Goal: Feedback & Contribution: Contribute content

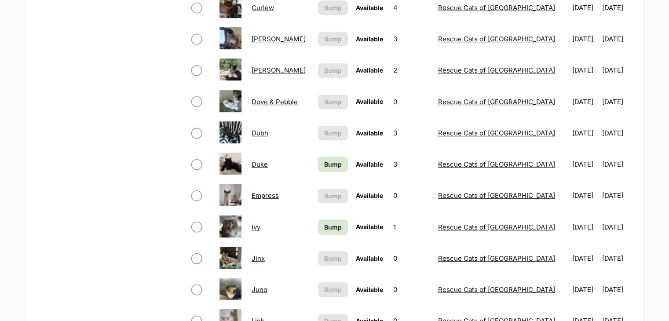
scroll to position [462, 0]
click at [336, 161] on span "Bump" at bounding box center [333, 163] width 18 height 9
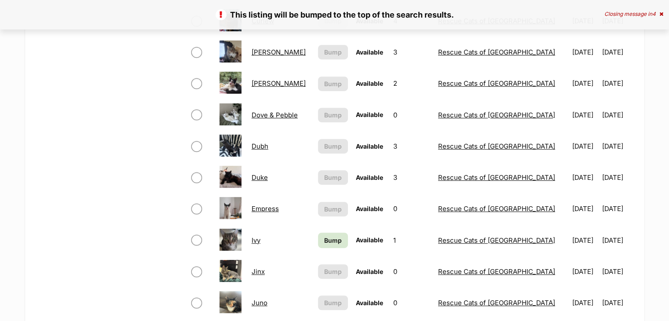
scroll to position [449, 0]
click at [332, 234] on link "Bump" at bounding box center [333, 240] width 30 height 15
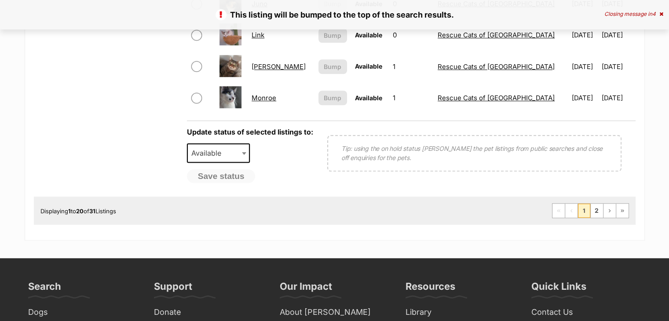
scroll to position [748, 0]
click at [597, 209] on link "2" at bounding box center [597, 211] width 12 height 14
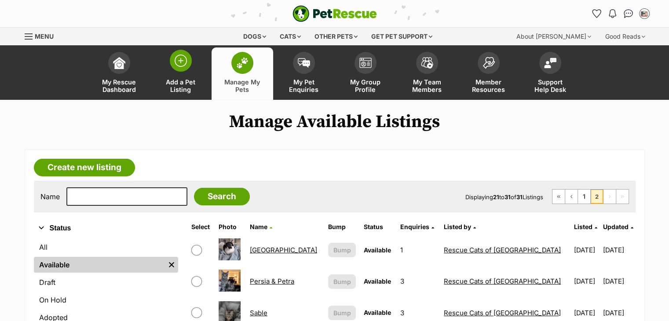
click at [179, 84] on span "Add a Pet Listing" at bounding box center [181, 85] width 40 height 15
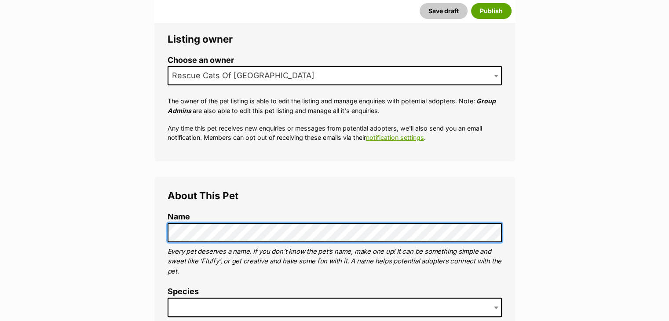
scroll to position [324, 0]
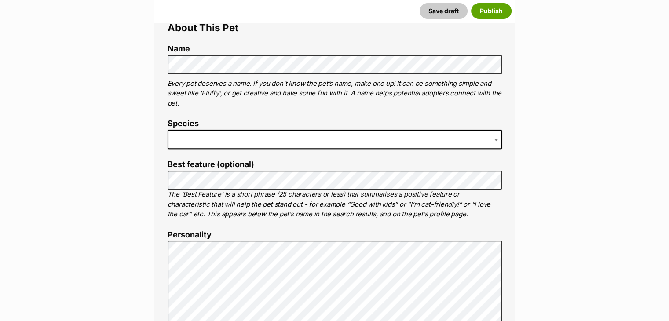
click at [225, 136] on span at bounding box center [335, 139] width 334 height 19
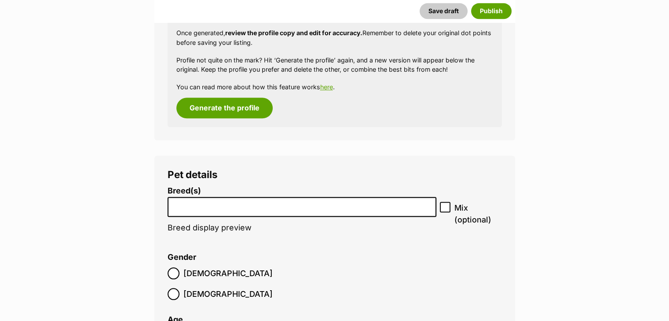
scroll to position [950, 0]
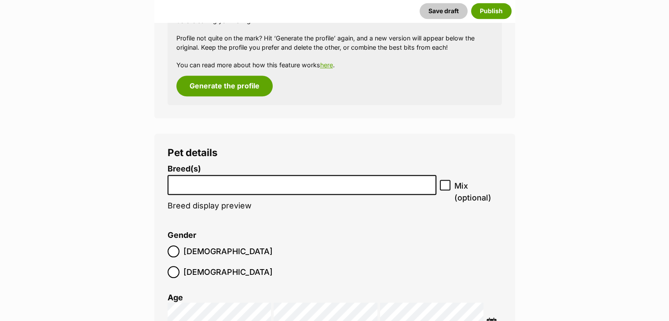
click at [232, 182] on input "search" at bounding box center [302, 182] width 263 height 9
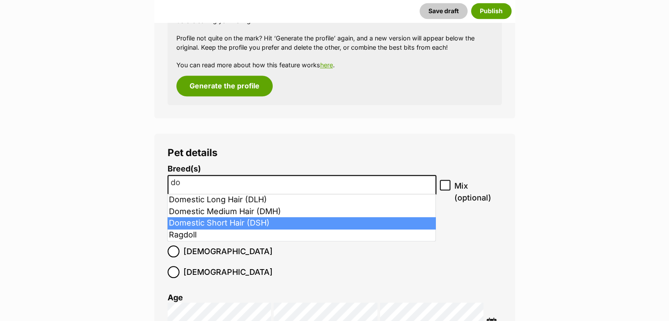
type input "do"
select select "252102"
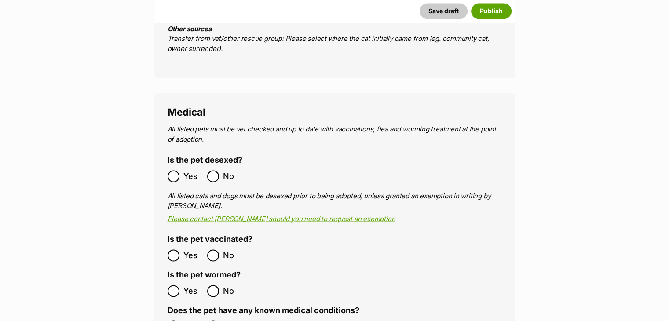
scroll to position [1534, 0]
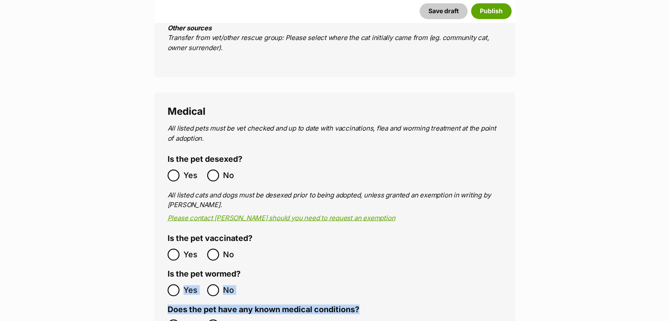
click at [130, 268] on main "New listing Listing owner Choose an owner Rescue Cats Of Melbourne The owner of…" at bounding box center [334, 306] width 669 height 3457
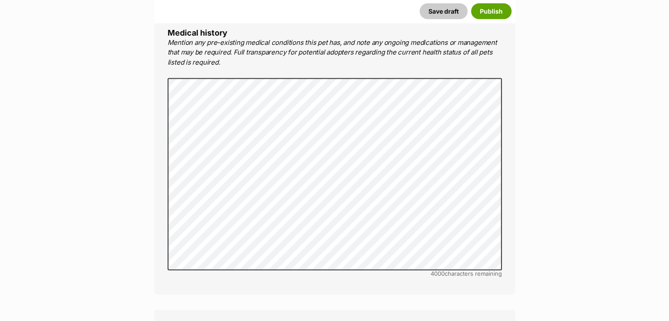
scroll to position [2007, 0]
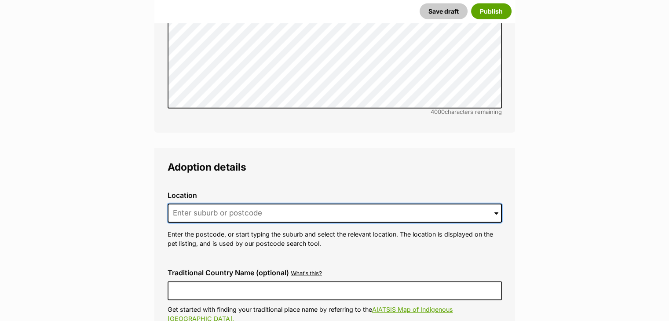
click at [252, 204] on input at bounding box center [335, 213] width 334 height 19
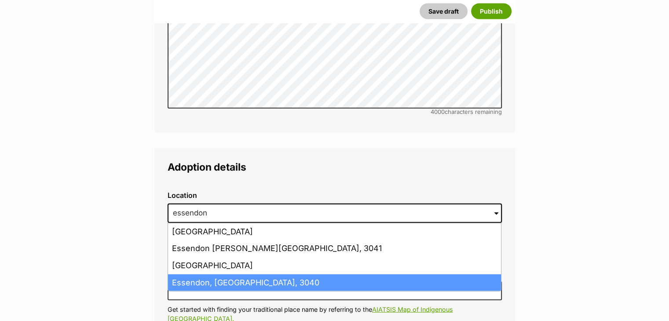
click at [228, 275] on li "Essendon, Victoria, 3040" at bounding box center [334, 283] width 333 height 17
type input "Essendon, Victoria, 3040"
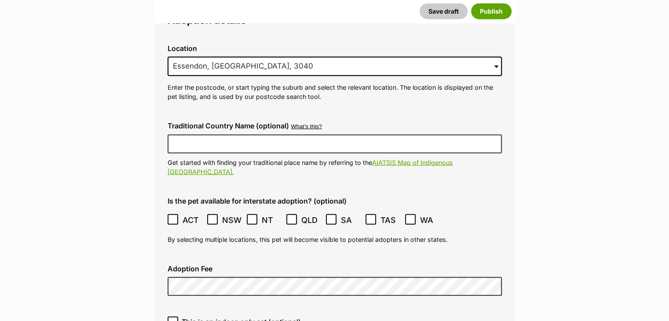
scroll to position [2173, 0]
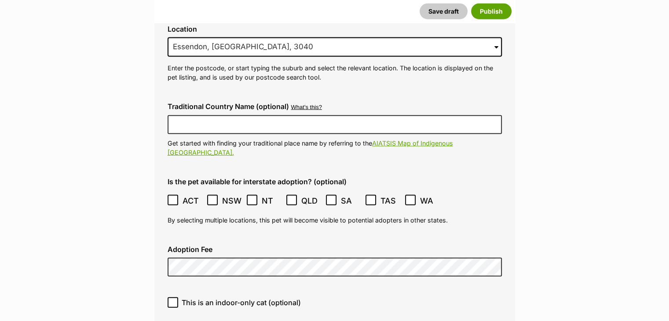
click at [461, 290] on div "This is an indoor-only cat (optional)" at bounding box center [335, 305] width 348 height 31
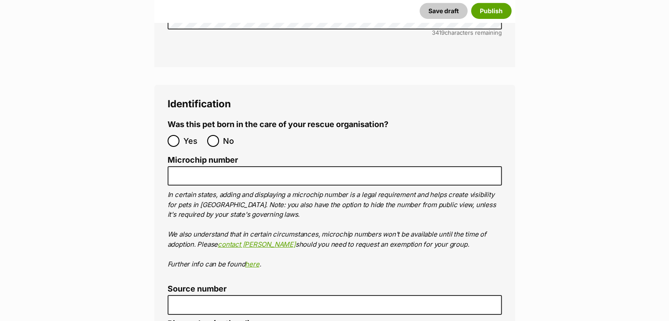
scroll to position [2914, 0]
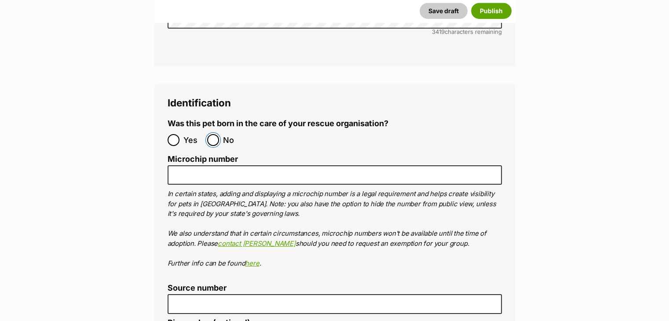
click at [216, 134] on input "No" at bounding box center [213, 140] width 12 height 12
radio input "true"
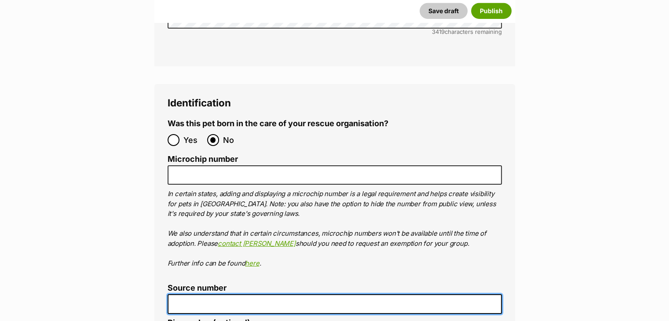
click at [217, 294] on input "Source number" at bounding box center [335, 304] width 334 height 20
type input "RE263522"
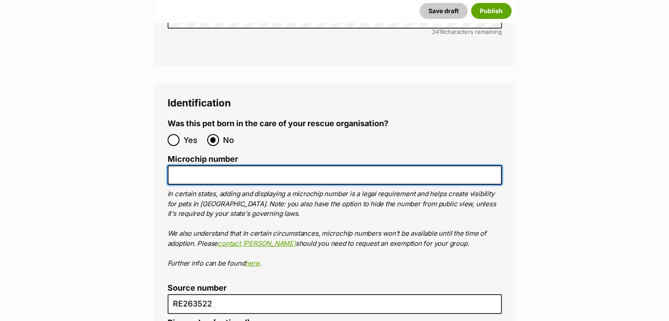
click at [277, 165] on input "Microchip number" at bounding box center [335, 175] width 334 height 20
paste input "956000017366460"
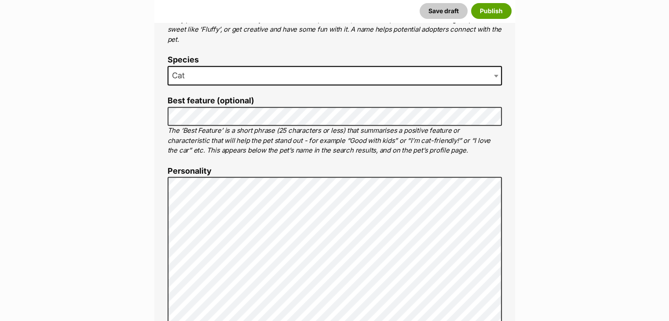
scroll to position [456, 0]
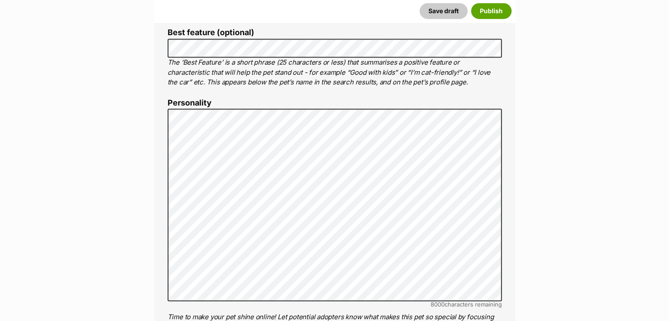
type input "956000017366460"
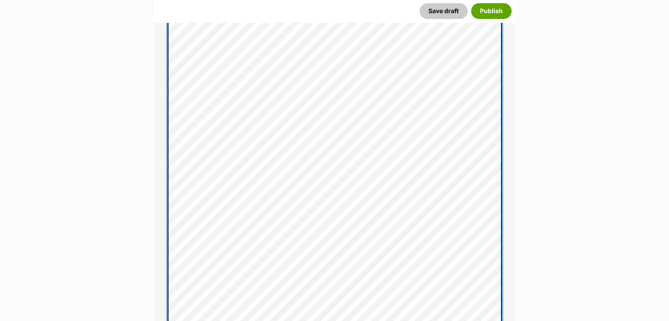
scroll to position [551, 0]
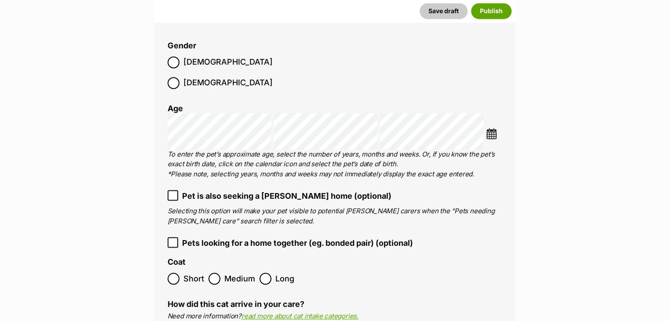
scroll to position [0, 0]
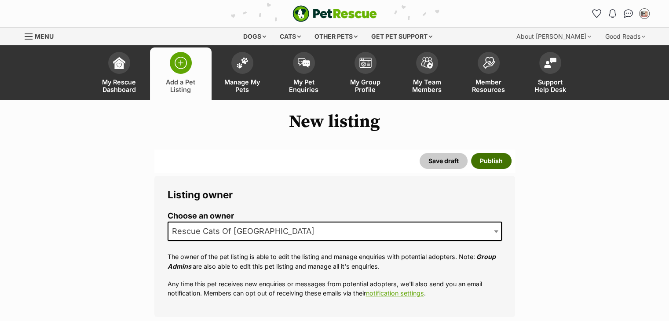
click at [496, 157] on button "Publish" at bounding box center [491, 161] width 40 height 16
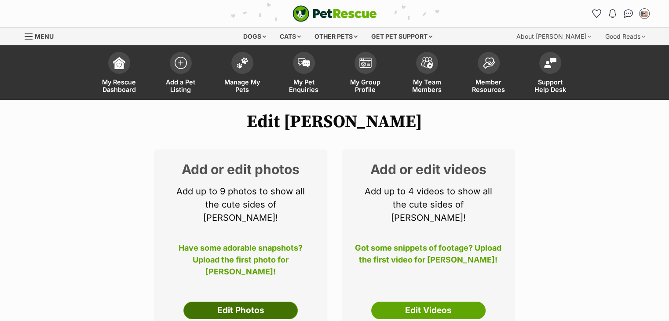
click at [240, 302] on link "Edit Photos" at bounding box center [240, 311] width 114 height 18
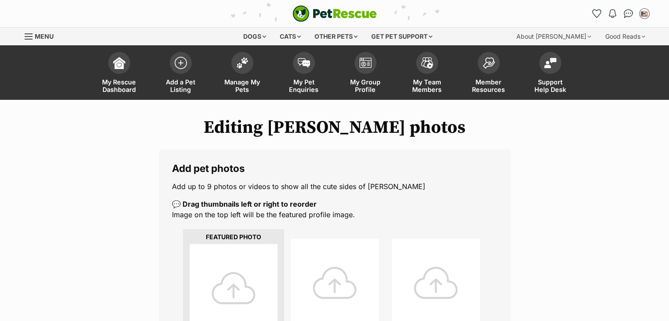
click at [238, 264] on div at bounding box center [234, 288] width 88 height 88
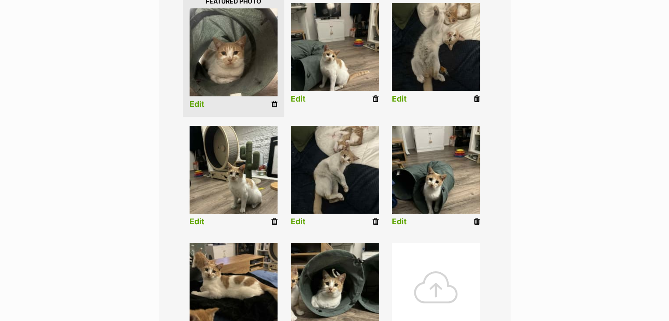
scroll to position [416, 0]
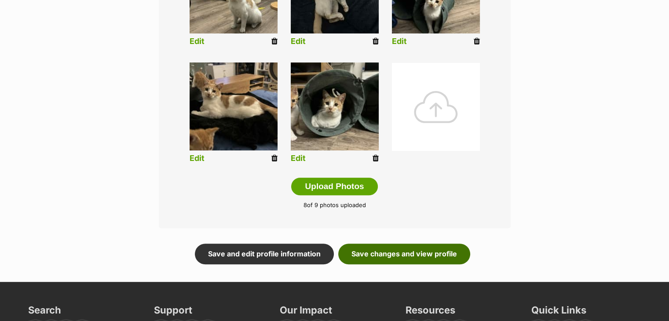
click at [442, 255] on link "Save changes and view profile" at bounding box center [404, 254] width 132 height 20
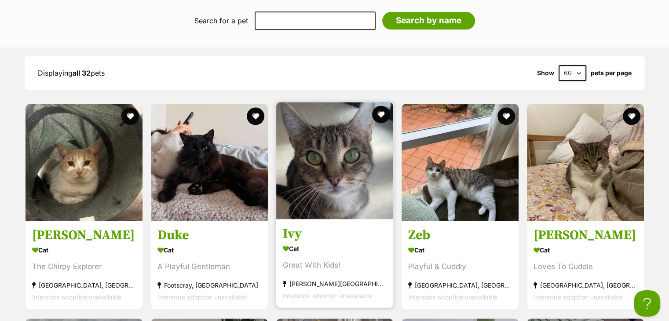
scroll to position [1028, 0]
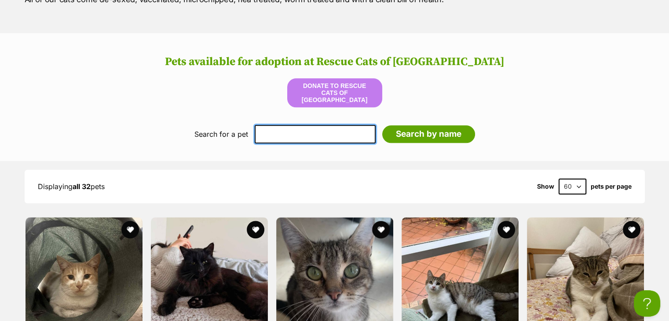
click at [340, 132] on input "text" at bounding box center [315, 134] width 121 height 18
type input "smudge"
click at [382, 125] on input "Search by name" at bounding box center [428, 134] width 93 height 18
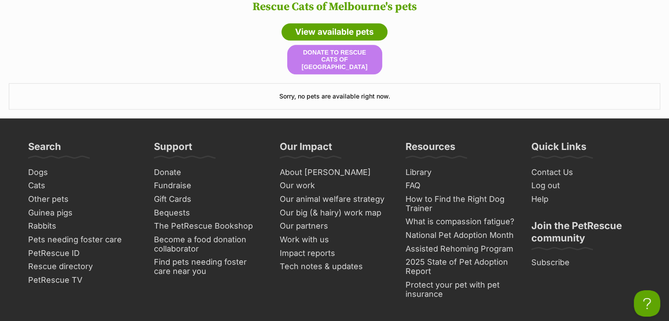
scroll to position [997, 0]
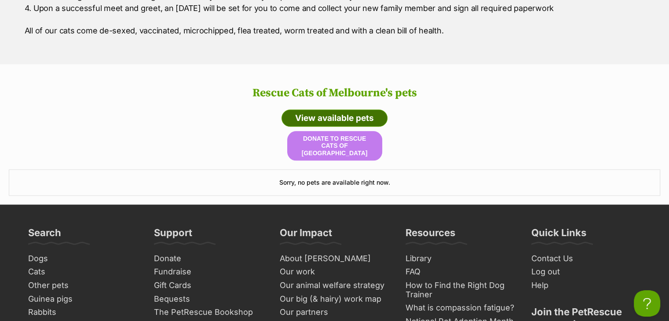
click at [333, 115] on link "View available pets" at bounding box center [335, 119] width 106 height 18
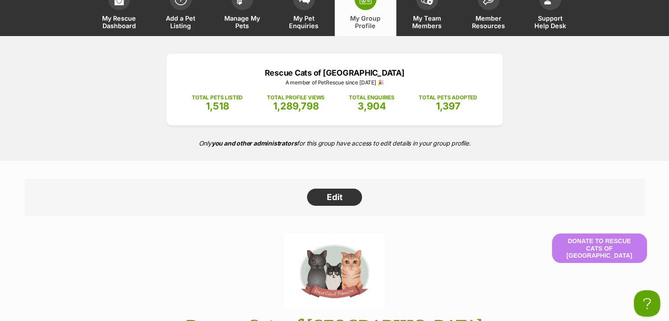
scroll to position [63, 0]
click at [248, 24] on span "Manage My Pets" at bounding box center [243, 22] width 40 height 15
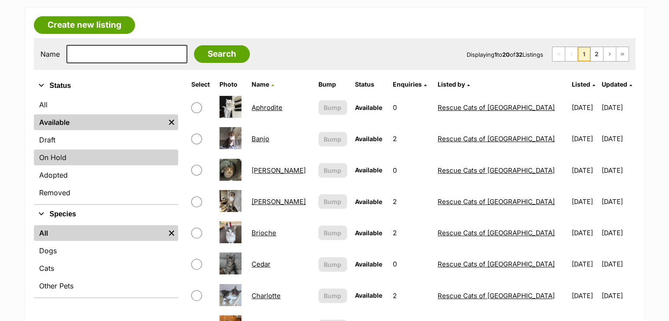
click at [132, 160] on link "On Hold" at bounding box center [106, 158] width 144 height 16
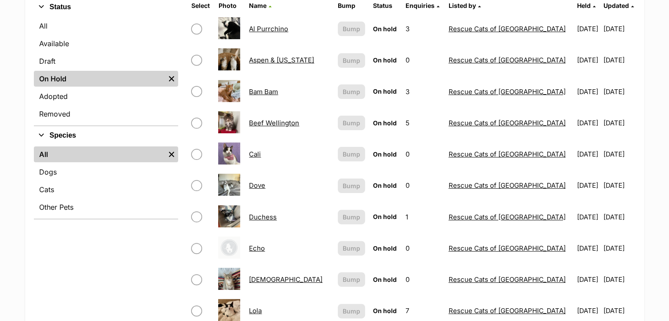
scroll to position [147, 0]
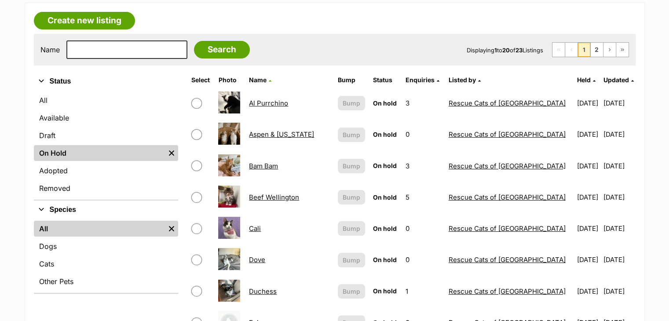
click at [52, 178] on ul "All Available Draft On Hold Remove filter Adopted Removed" at bounding box center [106, 145] width 144 height 109
click at [47, 169] on link "Adopted" at bounding box center [106, 171] width 144 height 16
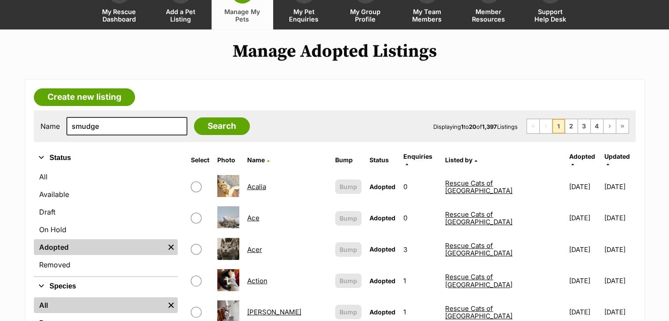
type input "smudge"
click at [194, 117] on input "Search" at bounding box center [222, 126] width 56 height 18
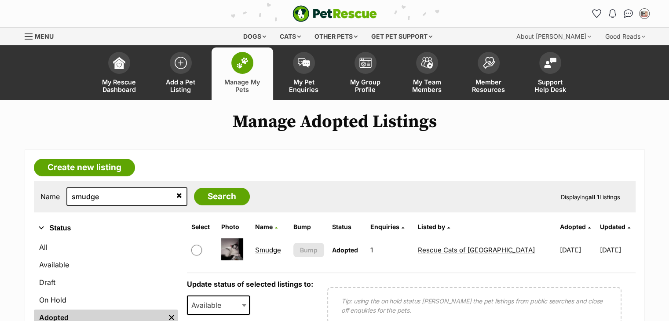
click at [246, 249] on td at bounding box center [234, 250] width 33 height 30
click at [234, 250] on img at bounding box center [232, 249] width 22 height 22
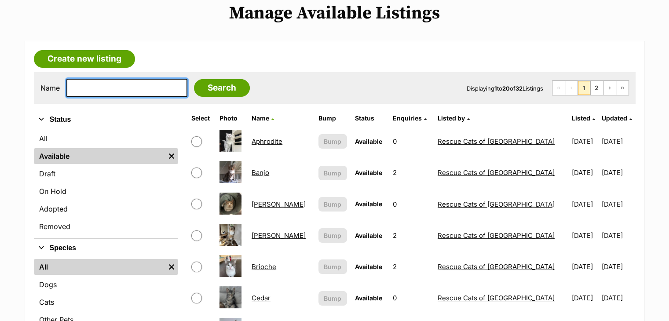
click at [121, 89] on input "text" at bounding box center [126, 88] width 121 height 18
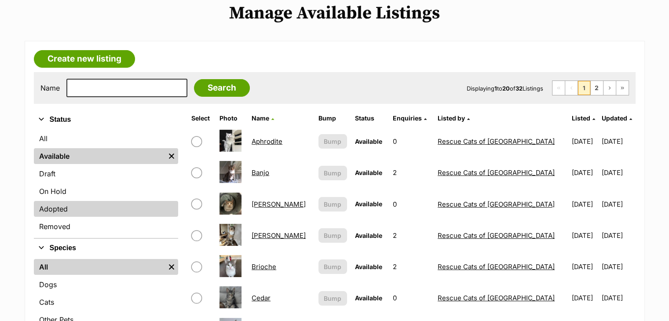
click at [56, 206] on link "Adopted" at bounding box center [106, 209] width 144 height 16
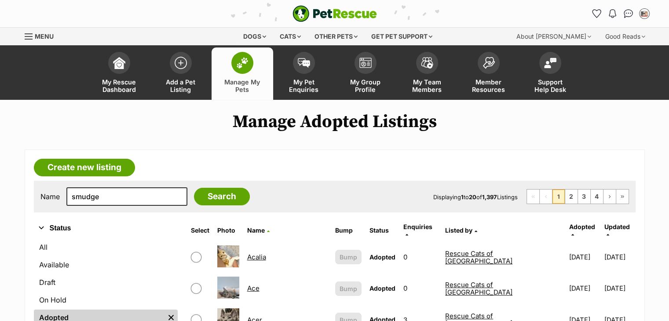
type input "smudge"
click at [194, 188] on input "Search" at bounding box center [222, 197] width 56 height 18
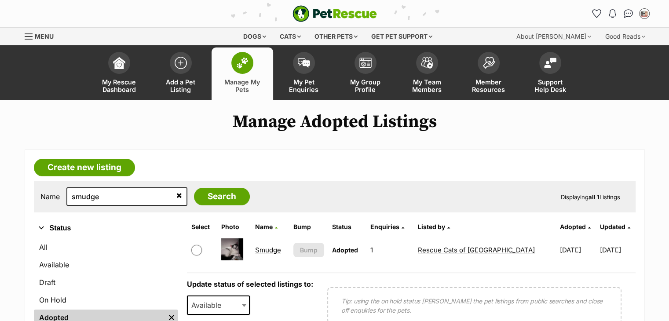
drag, startPoint x: 0, startPoint y: 0, endPoint x: 321, endPoint y: 152, distance: 355.0
click at [321, 152] on article "Create new listing Name smudge Search Displaying all 1 Listings Refine your sea…" at bounding box center [335, 314] width 620 height 329
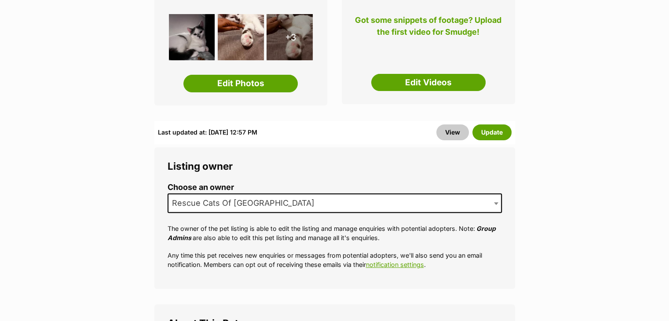
scroll to position [162, 0]
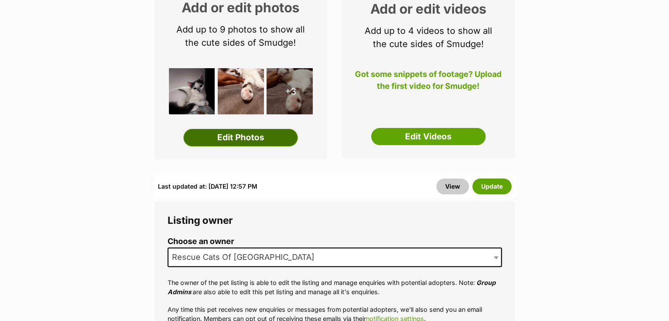
click at [252, 136] on link "Edit Photos" at bounding box center [240, 138] width 114 height 18
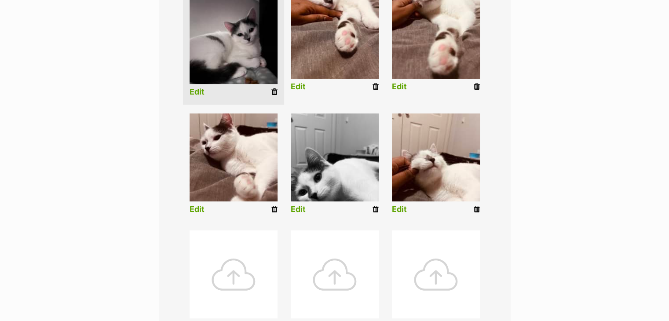
scroll to position [253, 0]
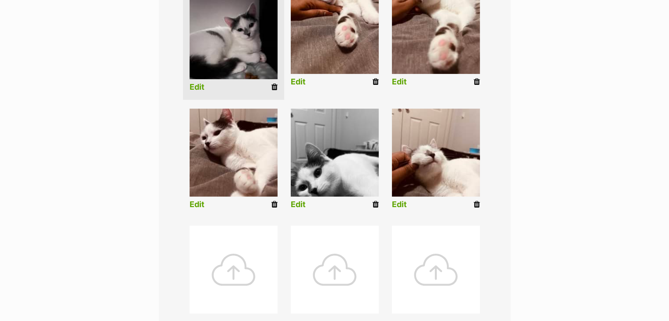
click at [375, 204] on icon at bounding box center [376, 205] width 6 height 8
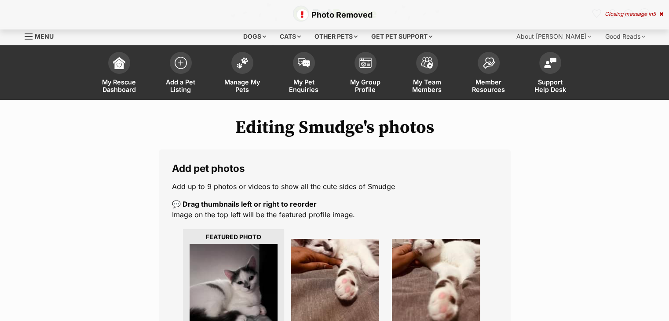
scroll to position [49, 0]
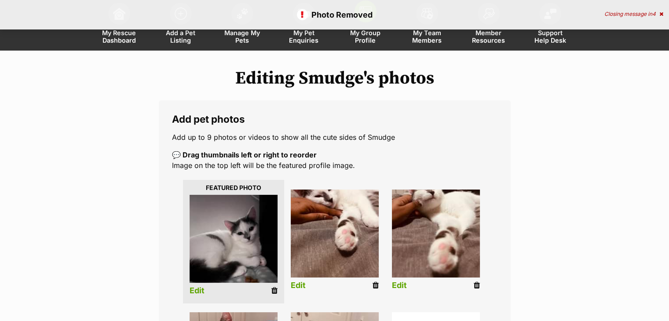
drag, startPoint x: 273, startPoint y: 293, endPoint x: 374, endPoint y: 43, distance: 269.8
click at [273, 293] on icon at bounding box center [274, 291] width 6 height 8
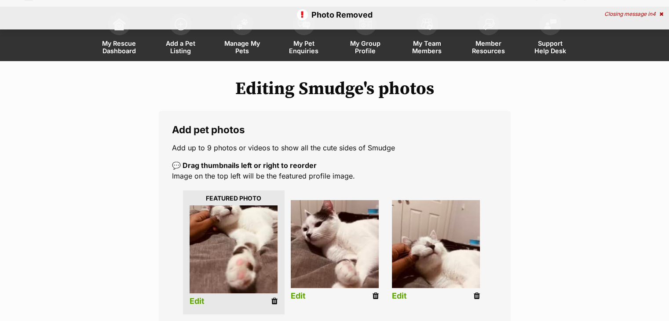
click at [273, 302] on icon at bounding box center [274, 301] width 6 height 8
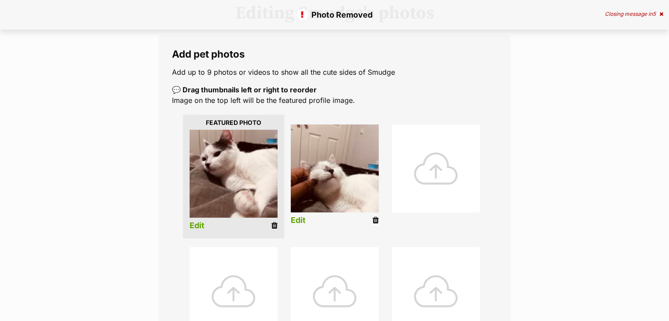
scroll to position [114, 0]
click at [275, 226] on icon at bounding box center [274, 226] width 6 height 8
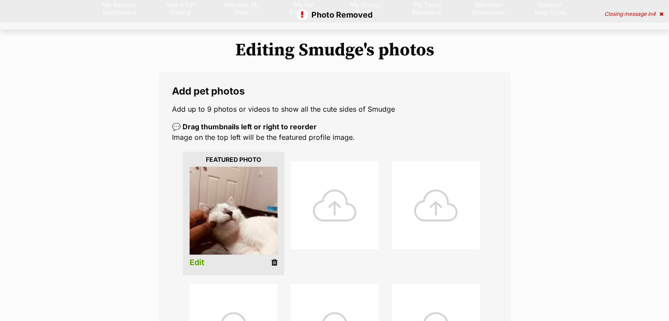
click at [276, 262] on icon at bounding box center [274, 263] width 6 height 8
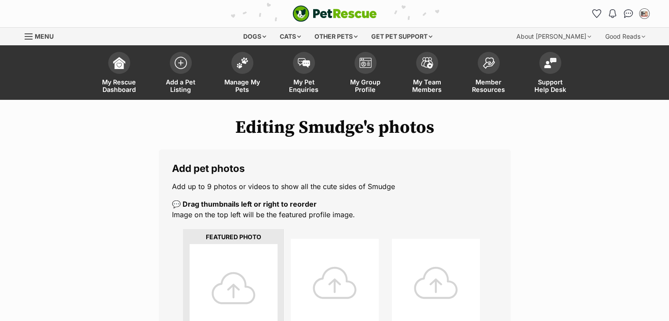
click at [248, 253] on div at bounding box center [234, 288] width 88 height 88
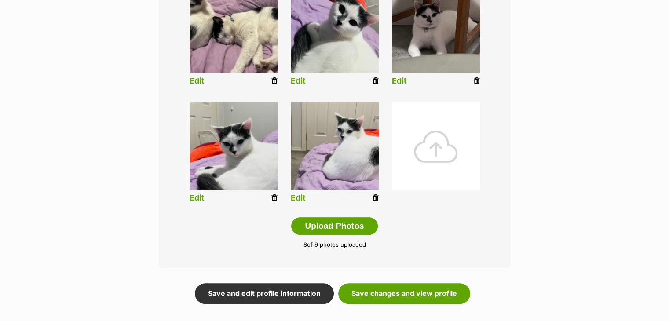
scroll to position [376, 0]
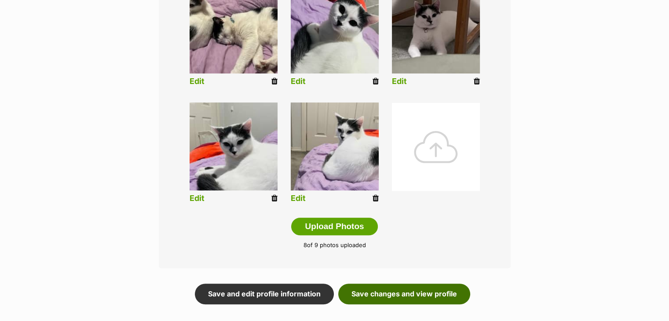
click at [419, 294] on link "Save changes and view profile" at bounding box center [404, 294] width 132 height 20
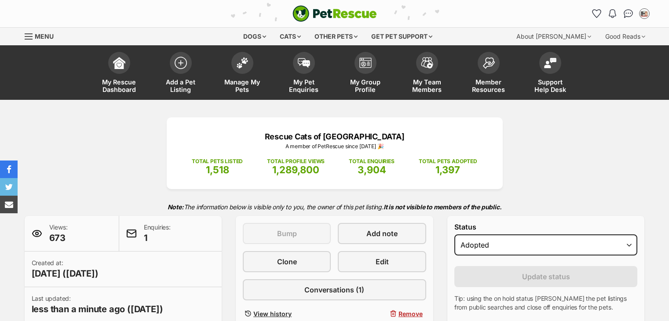
select select "active"
click at [454, 235] on select "Draft - not available as listing has enquires Available On hold Adopted" at bounding box center [545, 245] width 183 height 21
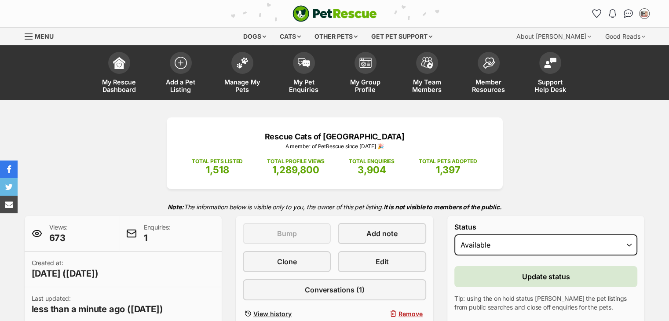
scroll to position [45, 0]
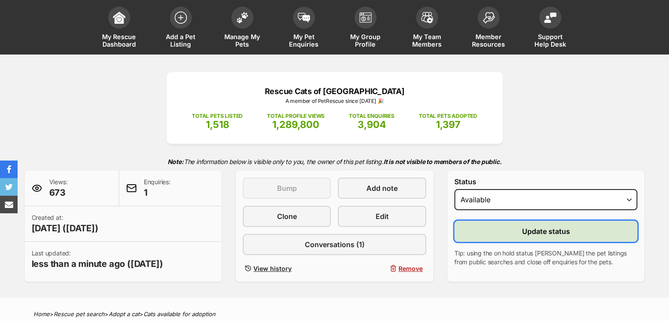
click at [503, 233] on button "Update status" at bounding box center [545, 231] width 183 height 21
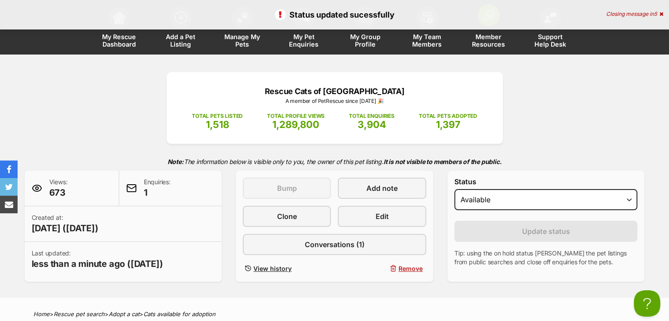
scroll to position [0, 0]
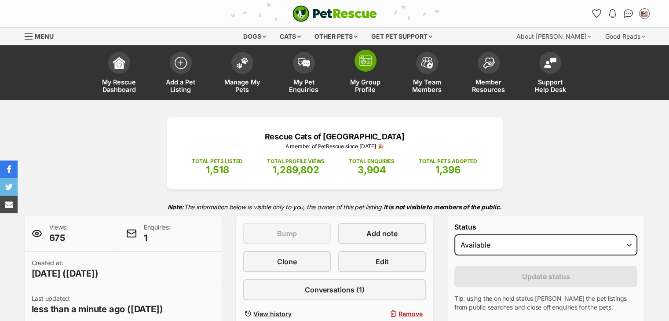
click at [371, 76] on link "My Group Profile" at bounding box center [366, 74] width 62 height 52
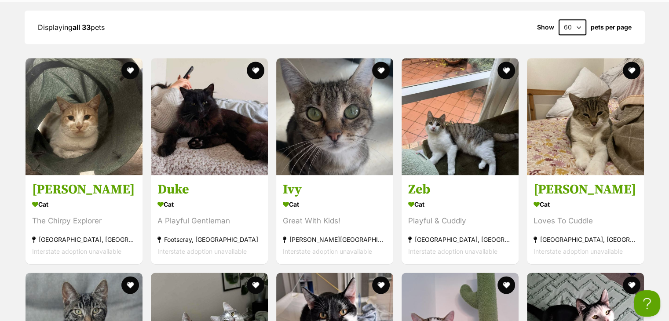
scroll to position [1124, 0]
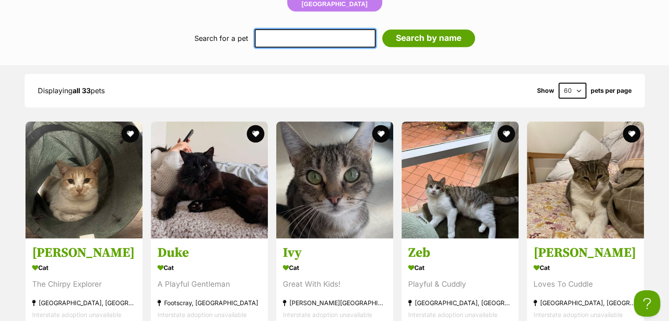
click at [340, 41] on input "text" at bounding box center [315, 38] width 121 height 18
type input "smudge"
click at [382, 29] on input "Search by name" at bounding box center [428, 38] width 93 height 18
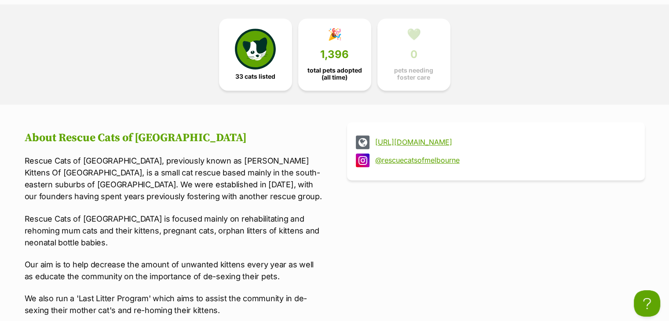
scroll to position [431, 0]
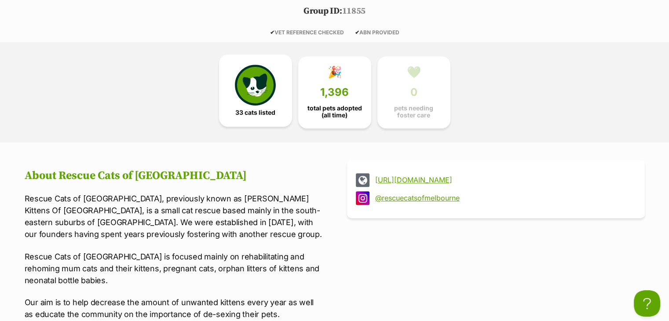
click at [263, 88] on img at bounding box center [255, 85] width 40 height 40
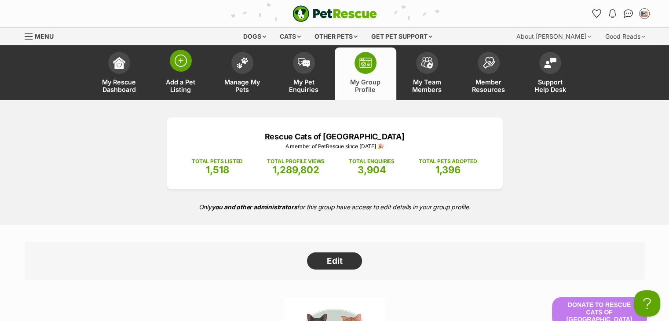
click at [177, 71] on span at bounding box center [181, 61] width 22 height 22
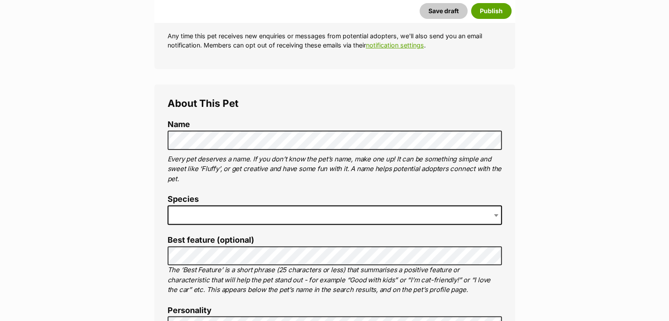
scroll to position [255, 0]
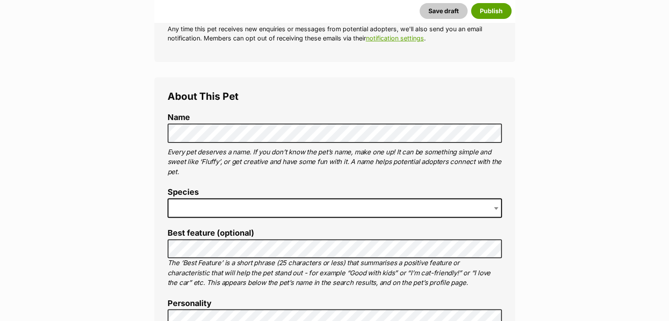
click at [209, 203] on span at bounding box center [335, 207] width 334 height 19
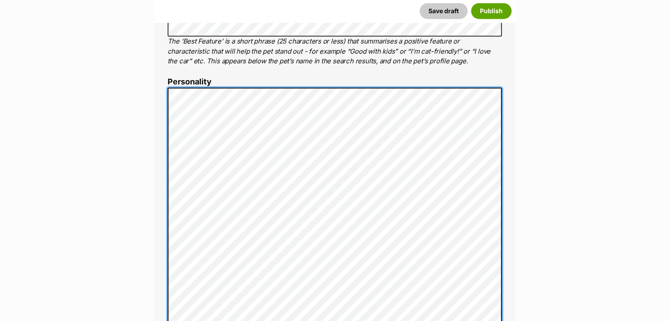
scroll to position [466, 0]
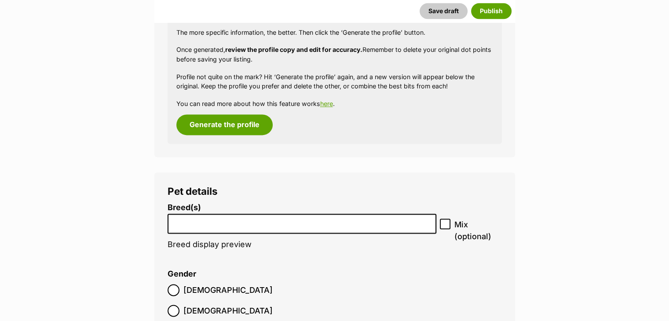
scroll to position [1213, 0]
click at [223, 218] on input "search" at bounding box center [302, 220] width 263 height 9
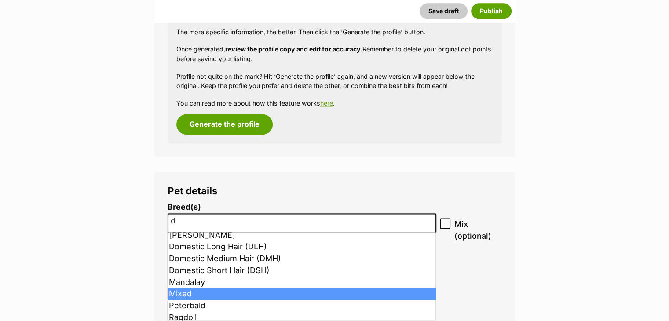
scroll to position [13, 0]
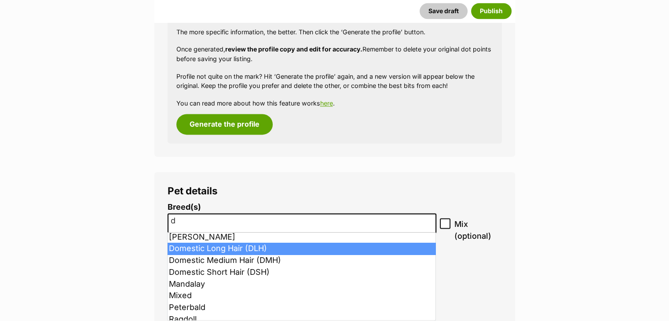
type input "d"
select select "252100"
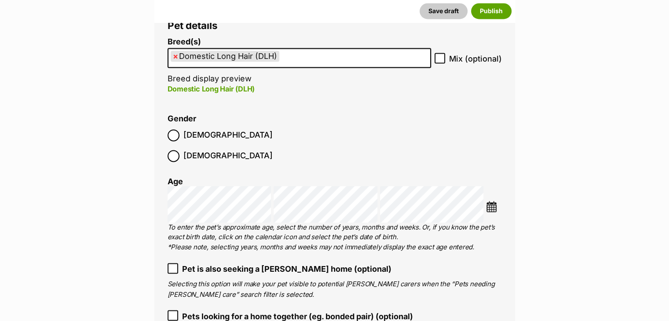
scroll to position [1380, 0]
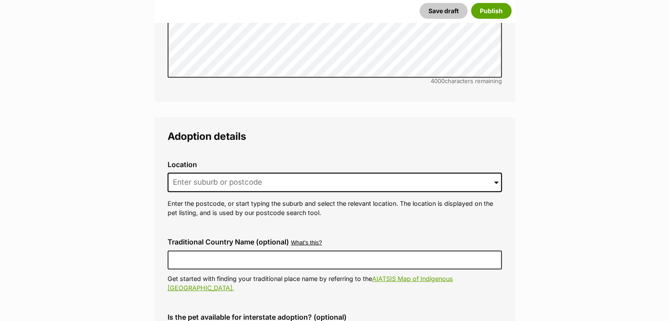
scroll to position [2388, 0]
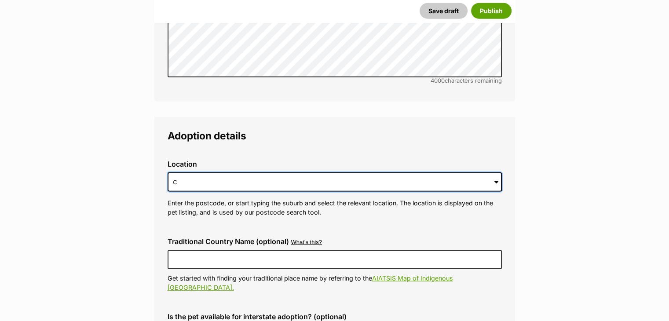
click at [212, 172] on input "c" at bounding box center [335, 181] width 334 height 19
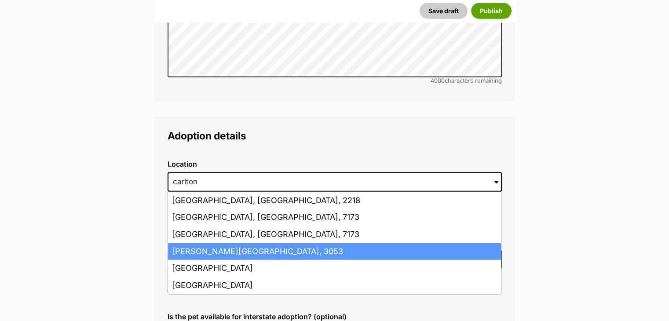
click at [216, 243] on li "Carlton, Victoria, 3053" at bounding box center [334, 251] width 333 height 17
type input "Carlton, Victoria, 3053"
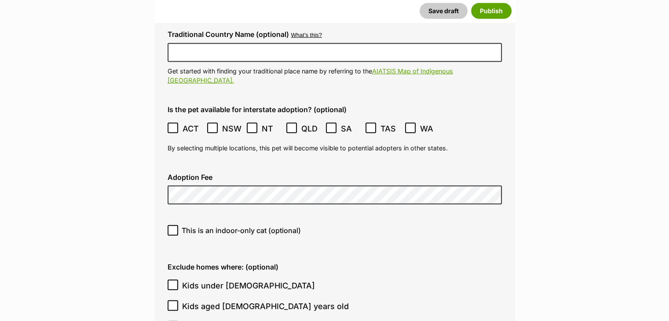
scroll to position [2596, 0]
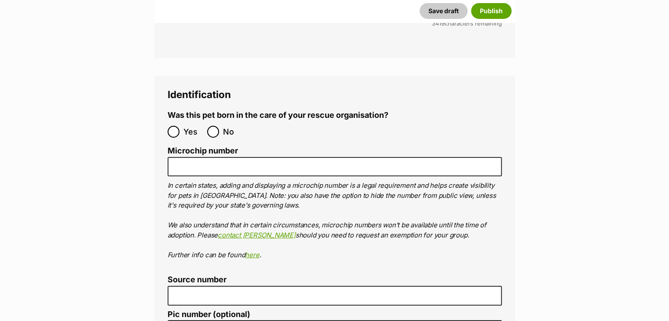
scroll to position [3273, 0]
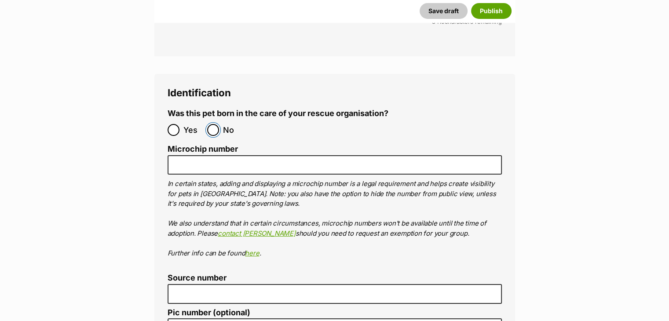
click at [209, 124] on input "No" at bounding box center [213, 130] width 12 height 12
radio input "true"
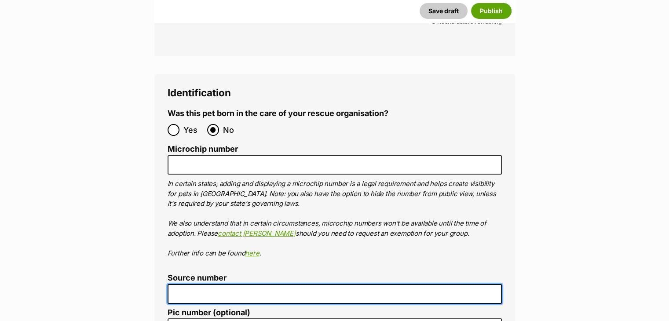
click at [196, 284] on input "Source number" at bounding box center [335, 294] width 334 height 20
type input "RE263522"
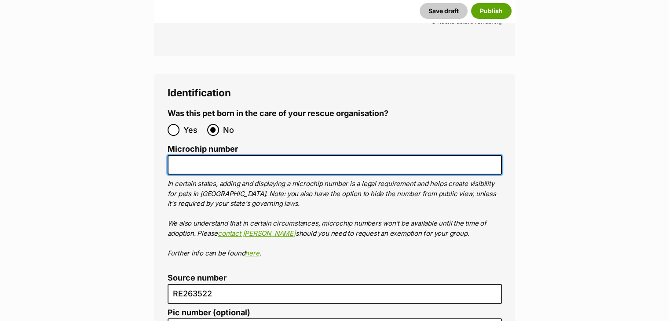
click at [277, 155] on input "Microchip number" at bounding box center [335, 165] width 334 height 20
paste input "956000013217444"
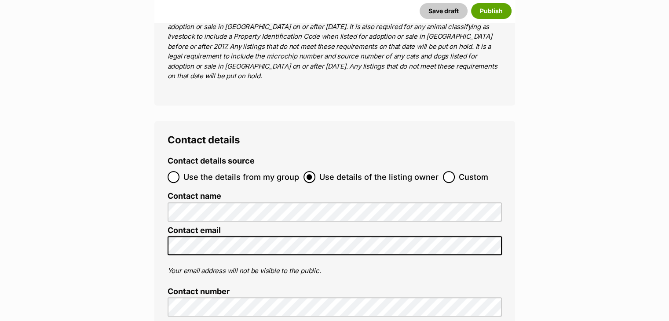
scroll to position [3717, 0]
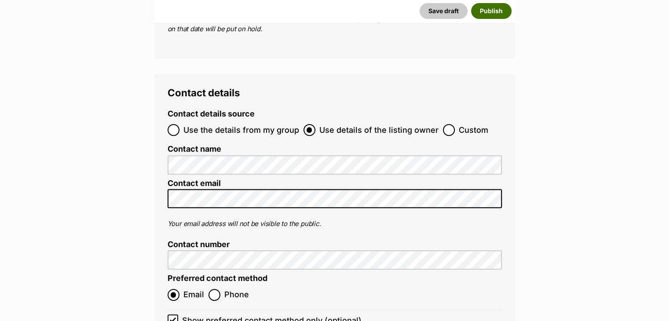
type input "956000013217444"
click at [495, 5] on button "Publish" at bounding box center [491, 11] width 40 height 16
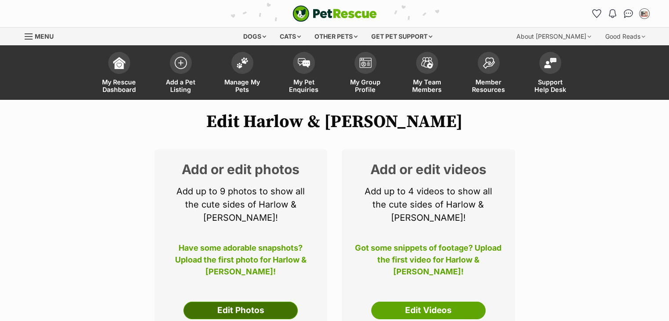
click at [238, 302] on link "Edit Photos" at bounding box center [240, 311] width 114 height 18
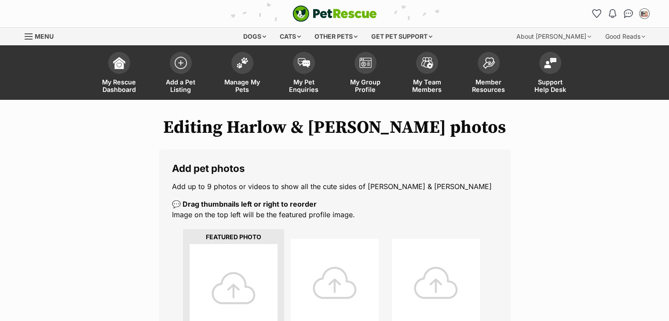
click at [231, 280] on div at bounding box center [234, 288] width 88 height 88
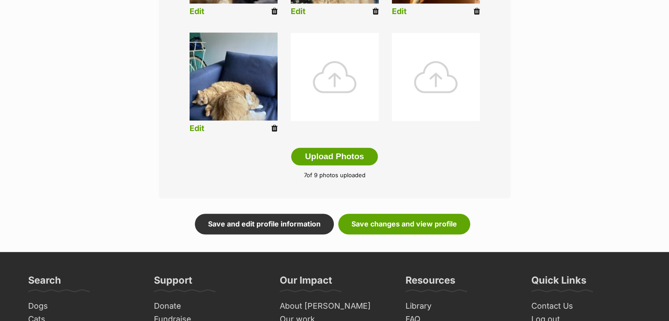
scroll to position [454, 0]
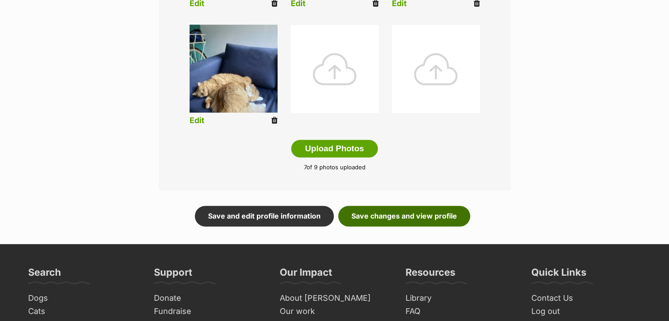
click at [424, 213] on link "Save changes and view profile" at bounding box center [404, 216] width 132 height 20
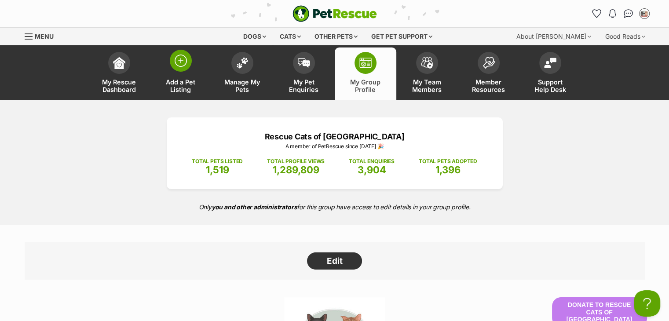
click at [183, 65] on img at bounding box center [181, 61] width 12 height 12
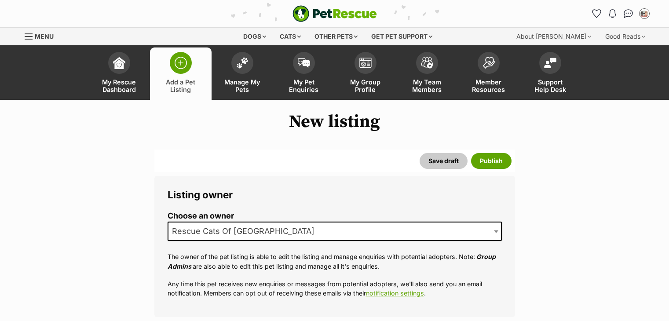
select select
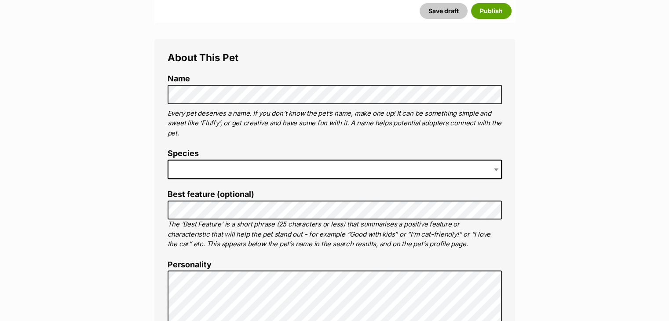
scroll to position [308, 0]
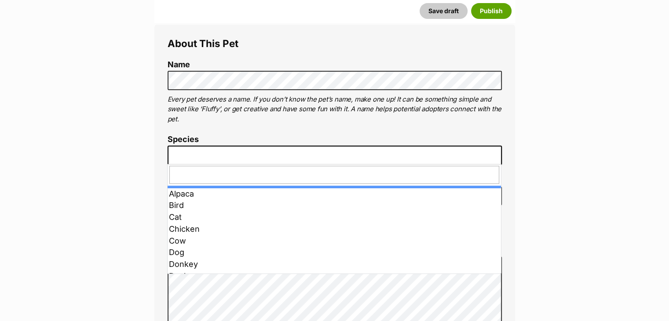
click at [234, 156] on span at bounding box center [335, 155] width 334 height 19
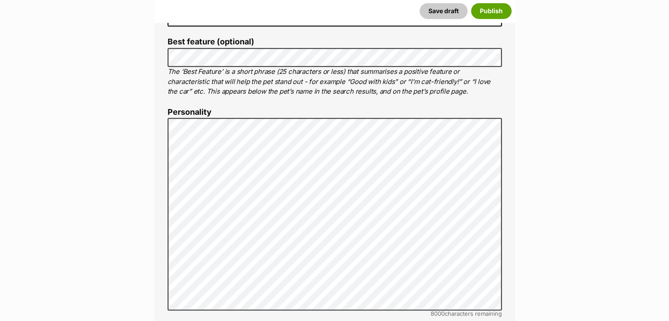
scroll to position [447, 0]
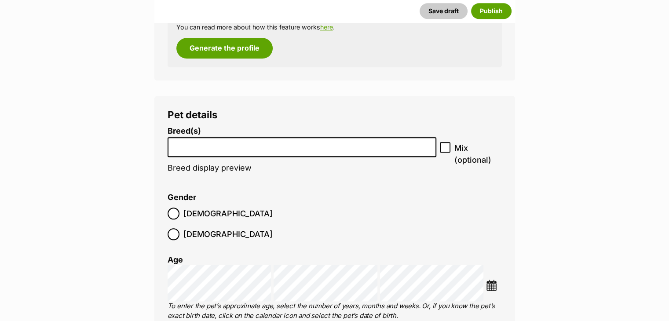
scroll to position [989, 0]
click at [214, 140] on input "search" at bounding box center [302, 144] width 263 height 9
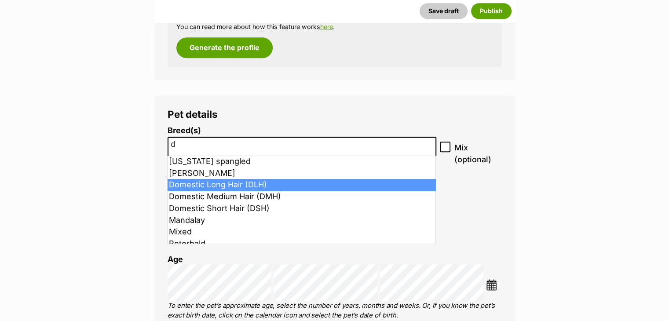
type input "d"
select select "252100"
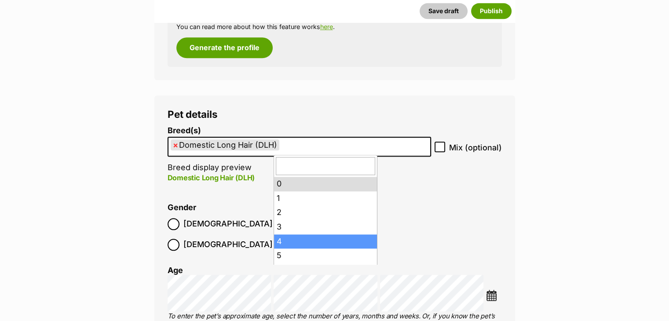
scroll to position [67, 0]
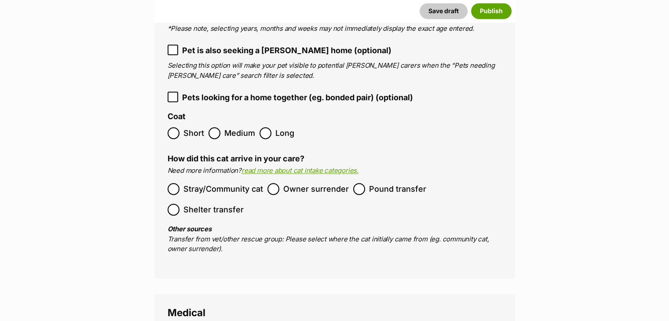
scroll to position [1351, 0]
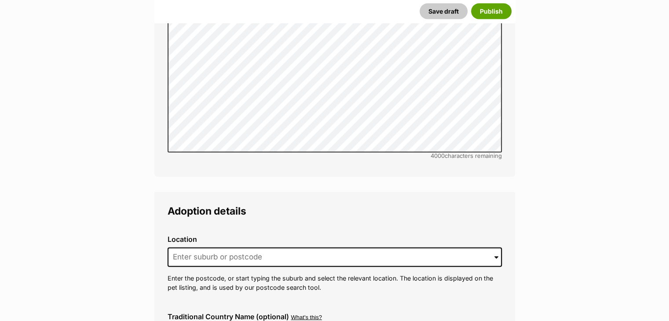
scroll to position [1967, 0]
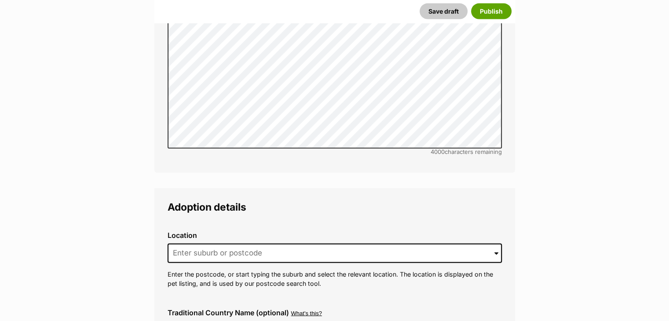
click at [242, 231] on label "Location" at bounding box center [335, 235] width 334 height 8
click at [254, 244] on input at bounding box center [335, 253] width 334 height 19
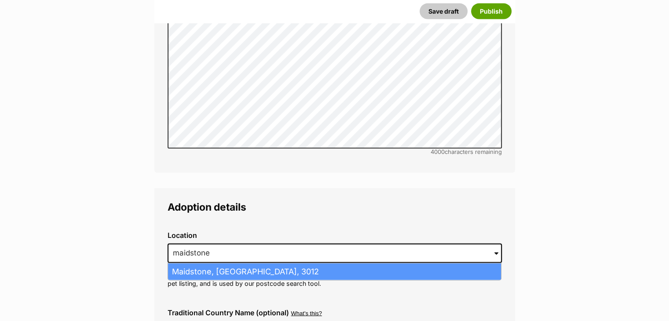
click at [257, 264] on li "Maidstone, Victoria, 3012" at bounding box center [334, 272] width 333 height 17
type input "Maidstone, Victoria, 3012"
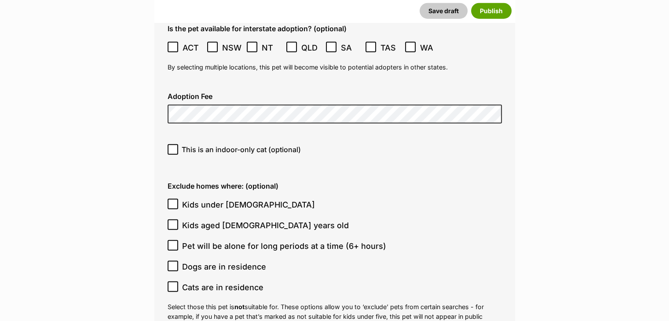
scroll to position [2323, 0]
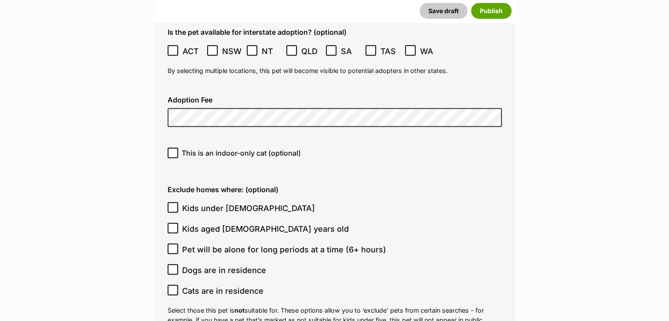
click at [187, 141] on div "This is an indoor-only cat (optional)" at bounding box center [335, 156] width 348 height 31
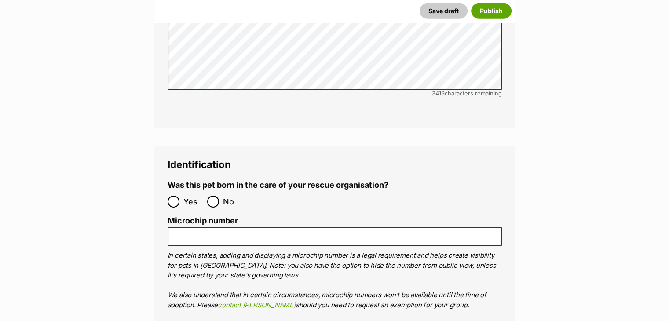
scroll to position [2852, 0]
click at [211, 195] on input "No" at bounding box center [213, 201] width 12 height 12
radio input "true"
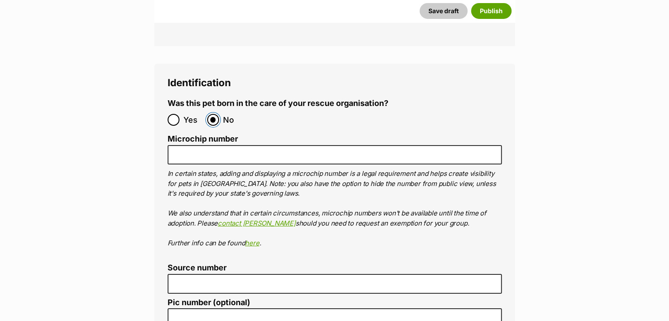
scroll to position [2944, 0]
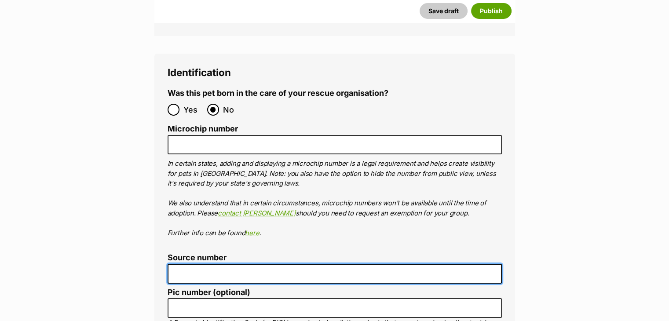
click at [208, 264] on input "Source number" at bounding box center [335, 274] width 334 height 20
type input "RE263522"
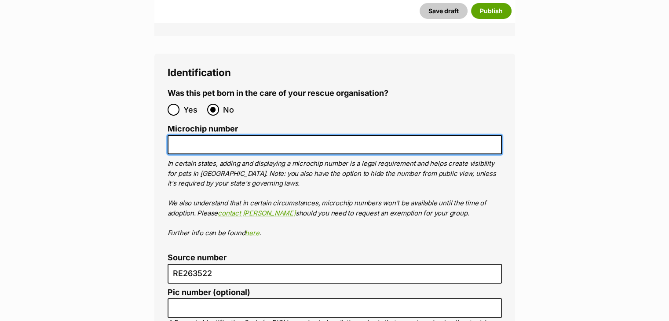
click at [245, 135] on input "Microchip number" at bounding box center [335, 145] width 334 height 20
paste input "95600017377131"
type input "95600017377131"
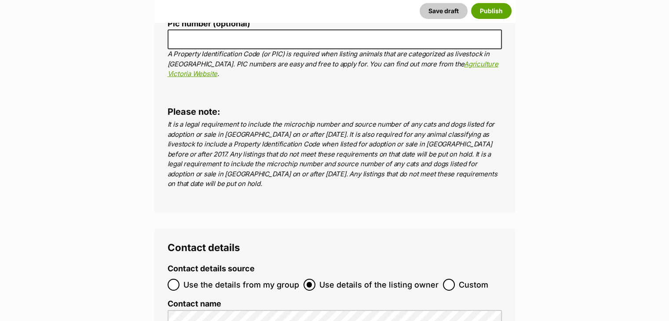
scroll to position [3262, 0]
click at [495, 12] on button "Publish" at bounding box center [491, 11] width 40 height 16
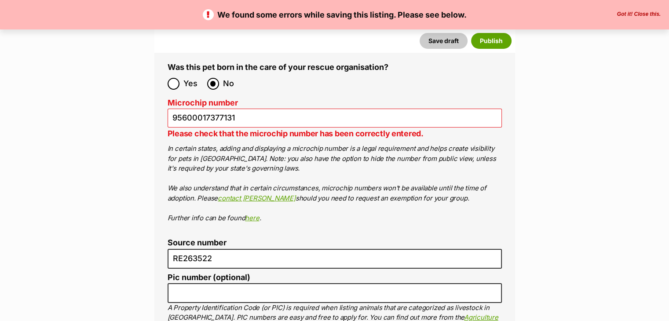
scroll to position [3049, 0]
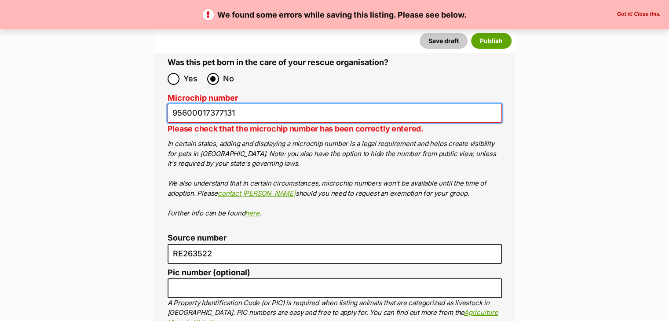
click at [248, 104] on input "95600017377131" at bounding box center [335, 113] width 334 height 19
type input "956000017377131"
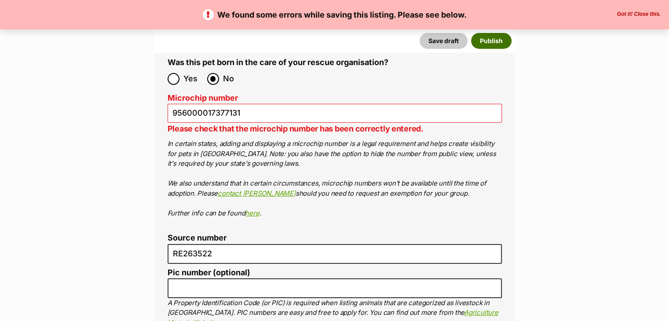
click at [505, 44] on button "Publish" at bounding box center [491, 41] width 40 height 16
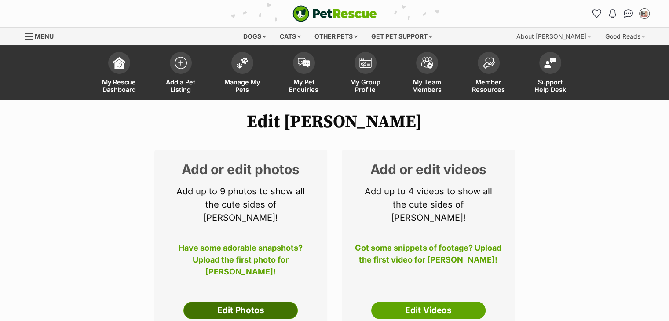
click at [235, 302] on link "Edit Photos" at bounding box center [240, 311] width 114 height 18
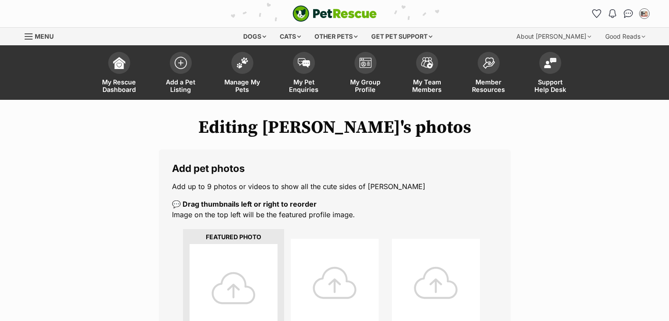
click at [218, 293] on div at bounding box center [234, 288] width 88 height 88
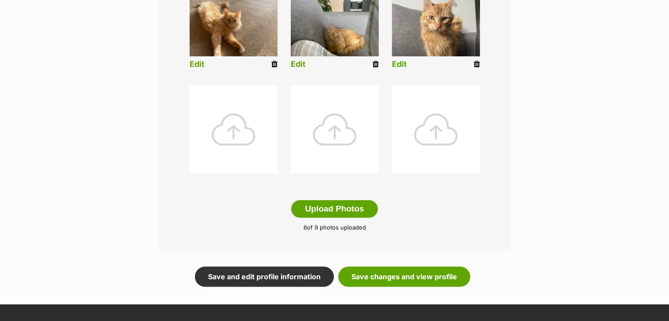
scroll to position [394, 0]
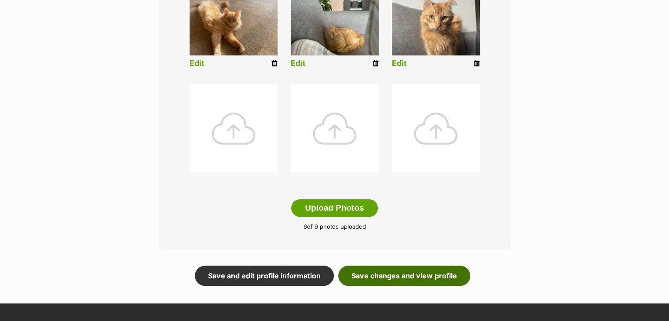
click at [420, 279] on link "Save changes and view profile" at bounding box center [404, 276] width 132 height 20
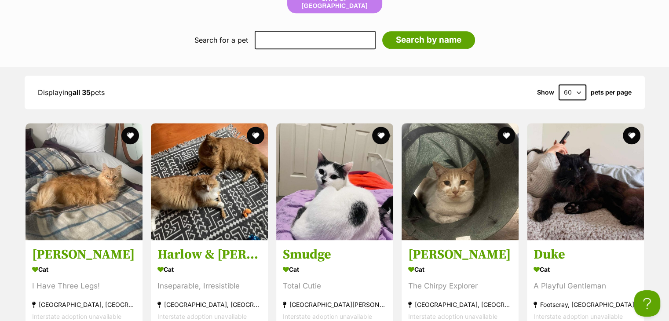
scroll to position [1128, 0]
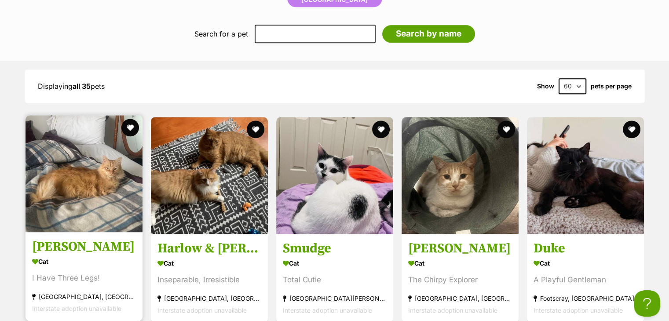
click at [100, 207] on img at bounding box center [84, 173] width 117 height 117
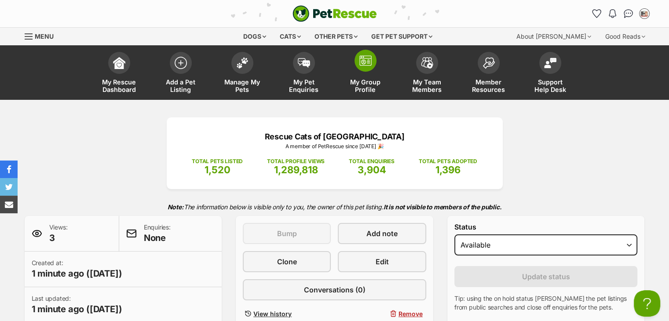
click at [374, 76] on link "My Group Profile" at bounding box center [366, 74] width 62 height 52
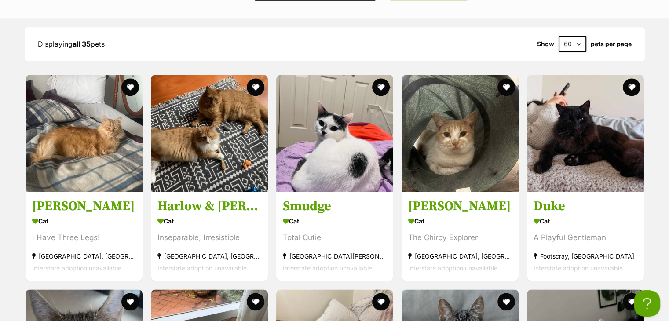
scroll to position [1155, 0]
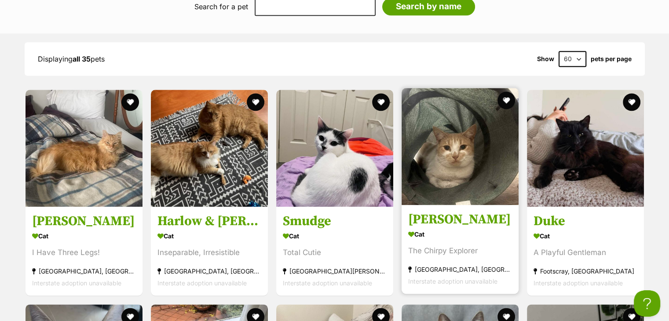
click at [473, 138] on img at bounding box center [460, 146] width 117 height 117
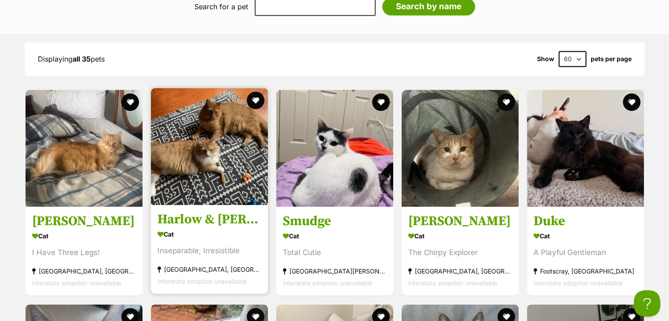
click at [205, 113] on img at bounding box center [209, 146] width 117 height 117
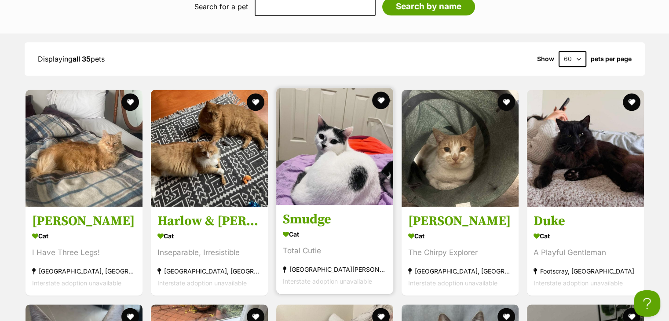
click at [343, 153] on img at bounding box center [334, 146] width 117 height 117
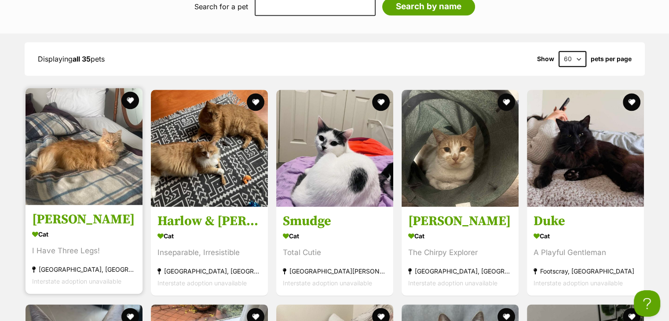
click at [83, 165] on img at bounding box center [84, 146] width 117 height 117
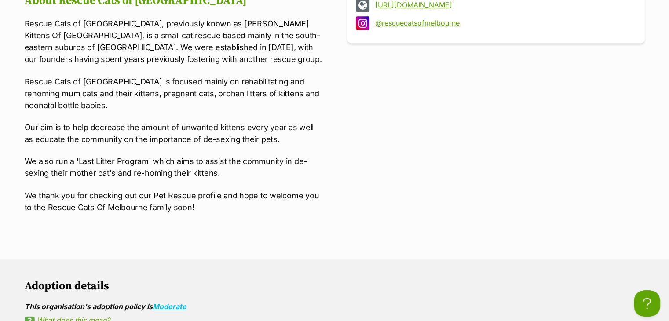
scroll to position [510, 0]
